Goal: Navigation & Orientation: Find specific page/section

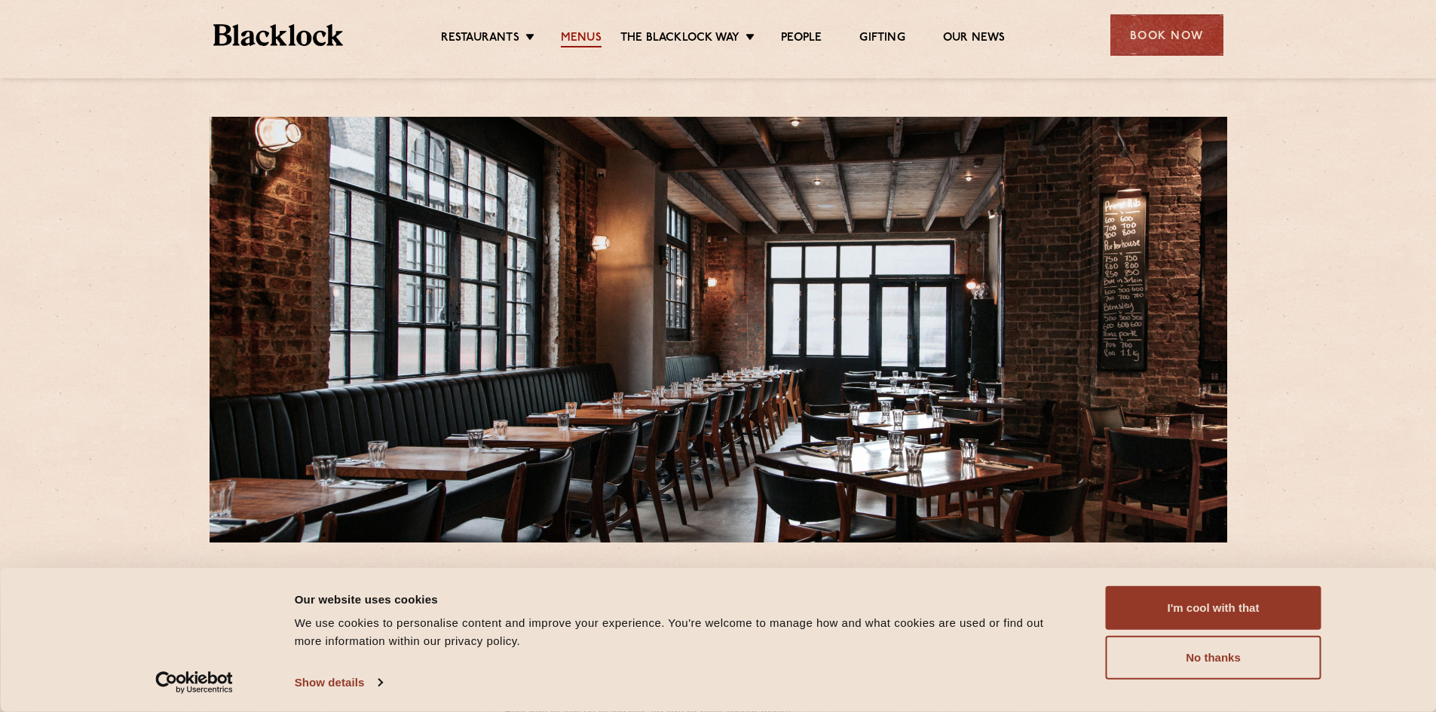
click at [571, 50] on div "Restaurants Soho City Shoreditch Covent Garden Canary Wharf Manchester Birmingh…" at bounding box center [718, 33] width 1055 height 67
click at [573, 32] on link "Menus" at bounding box center [581, 39] width 41 height 17
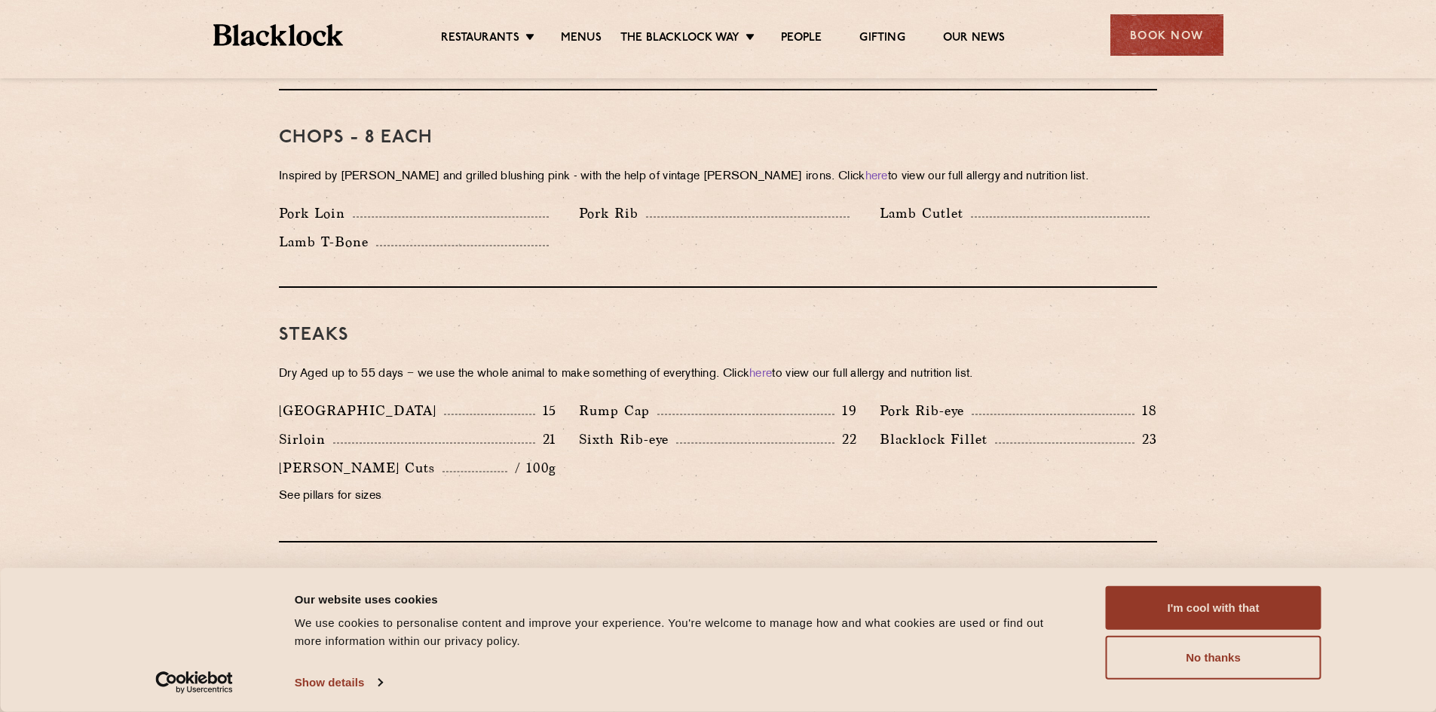
scroll to position [1206, 0]
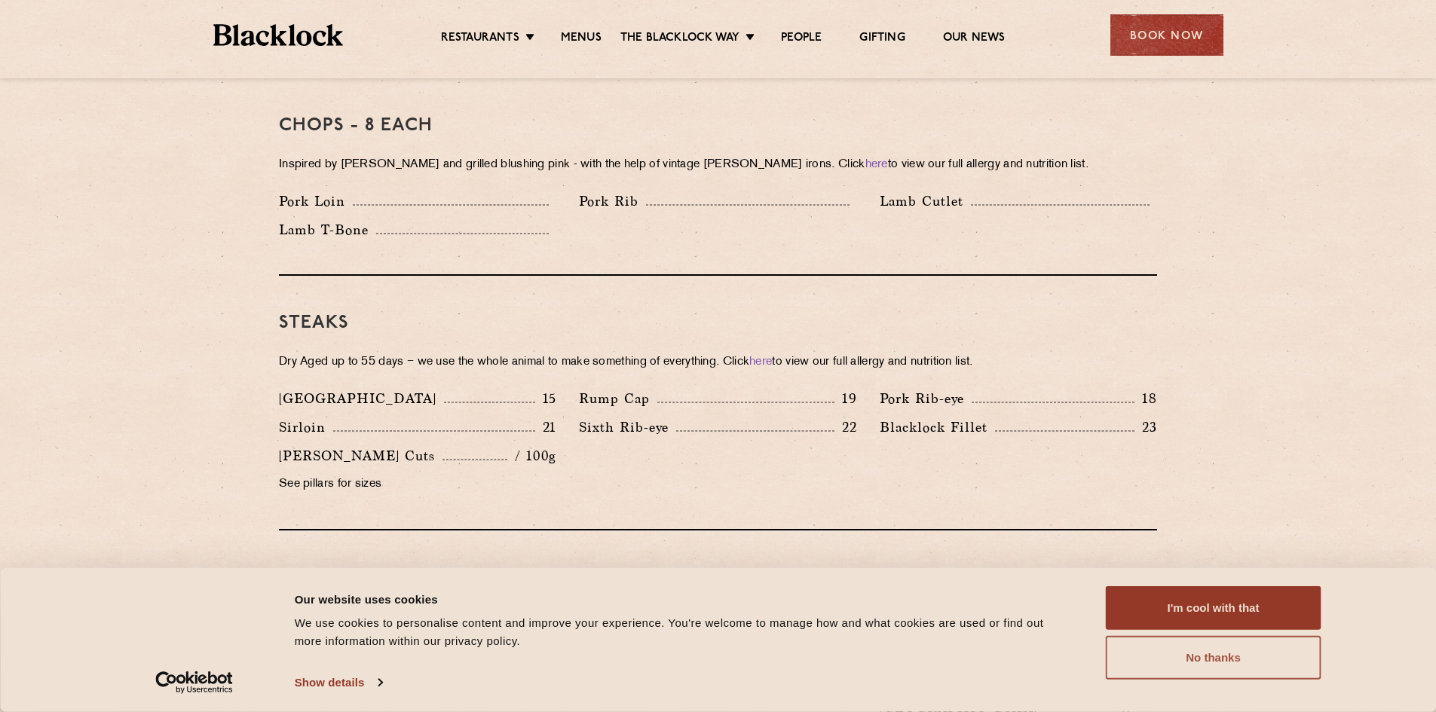
click at [1212, 673] on button "No thanks" at bounding box center [1214, 658] width 216 height 44
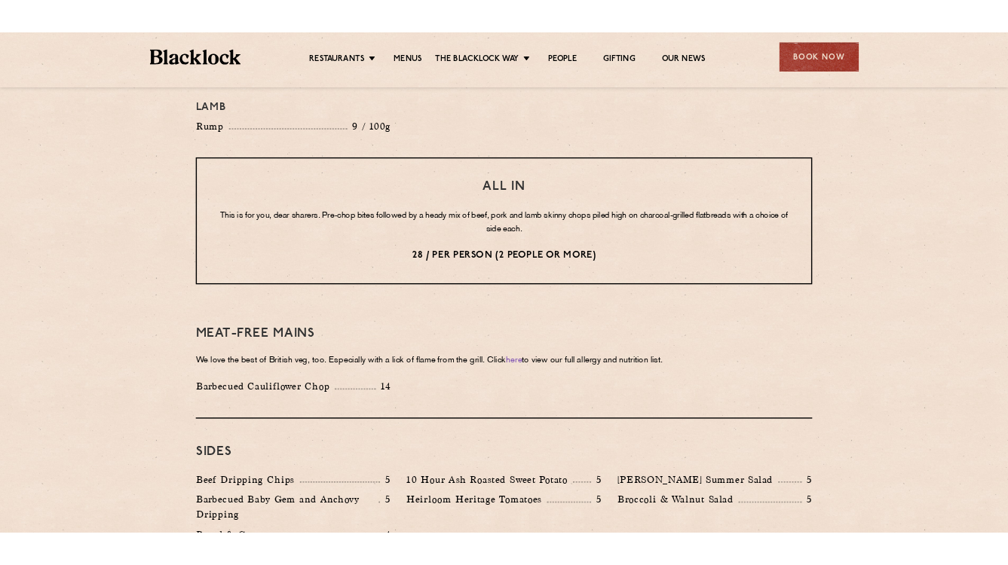
scroll to position [1885, 0]
